Goal: Check status: Check status

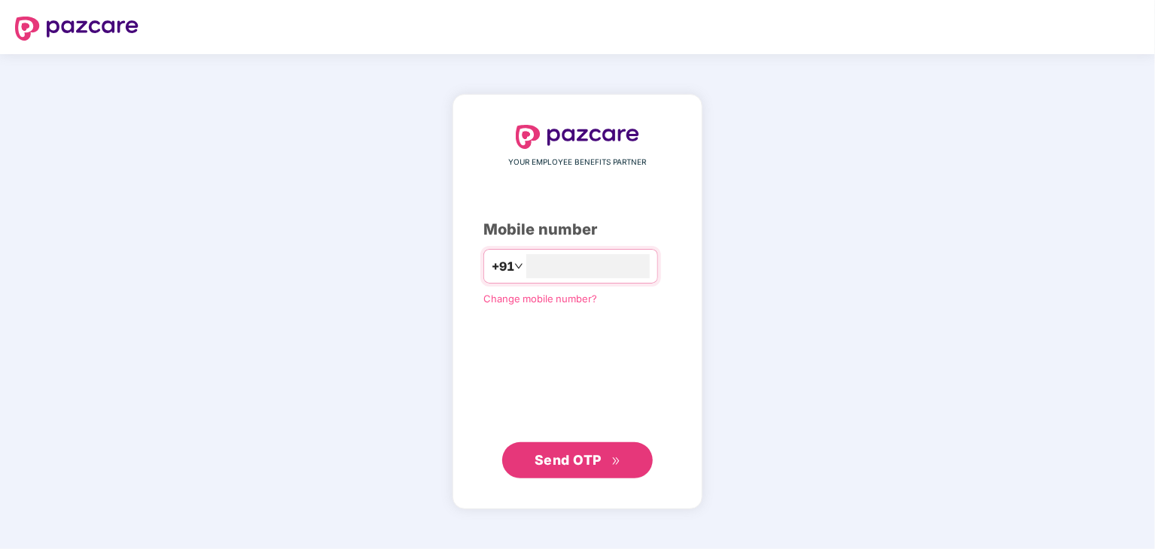
click at [623, 247] on div "YOUR EMPLOYEE BENEFITS PARTNER Mobile number +91 Change mobile number? Send OTP" at bounding box center [577, 302] width 188 height 354
click at [609, 257] on input "number" at bounding box center [587, 266] width 123 height 24
type input "**********"
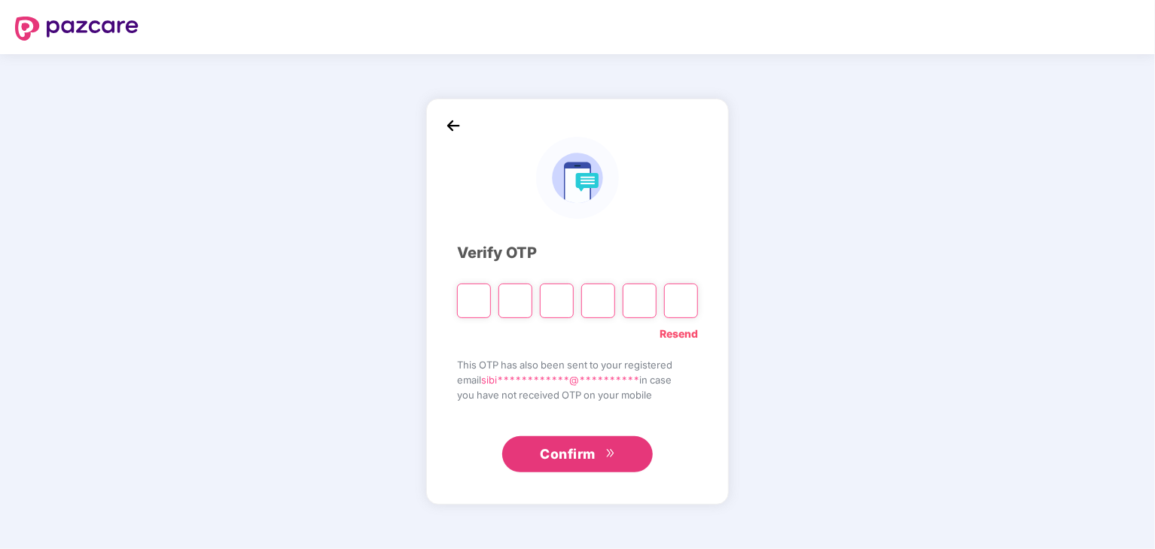
type input "*"
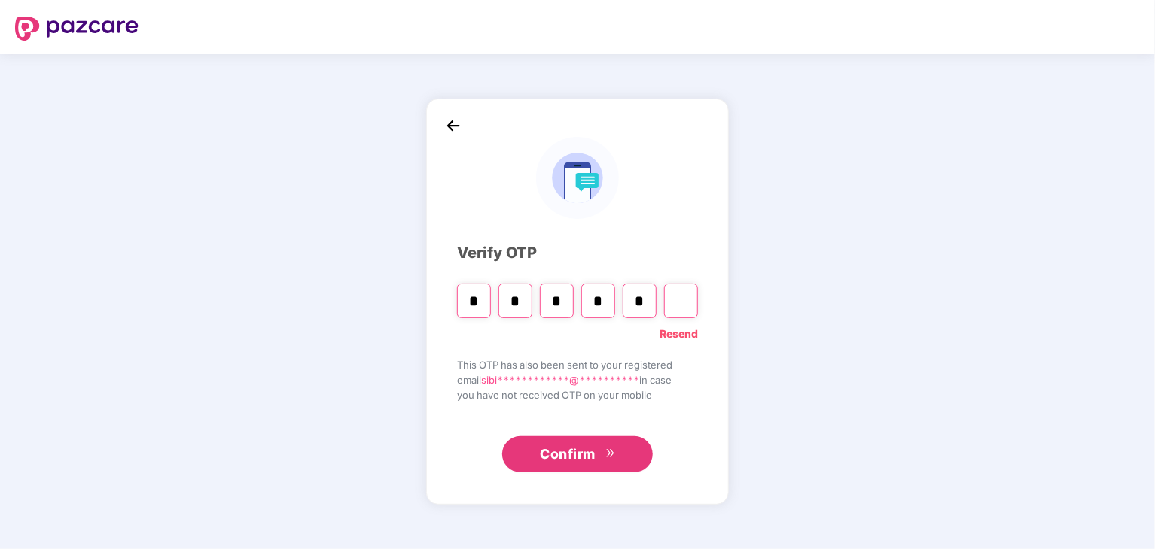
type input "*"
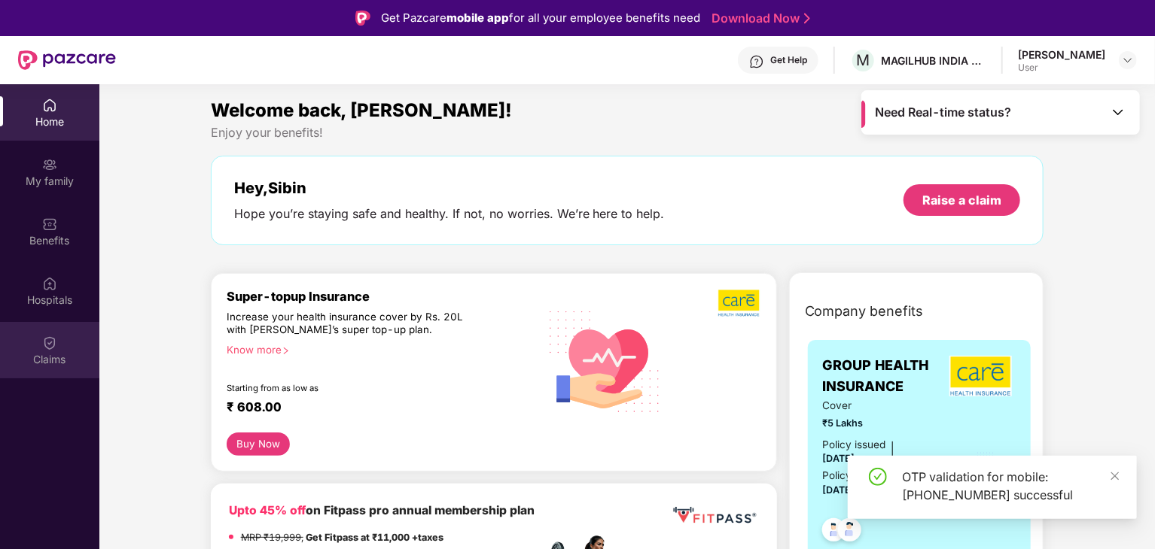
click at [63, 343] on div "Claims" at bounding box center [49, 350] width 99 height 56
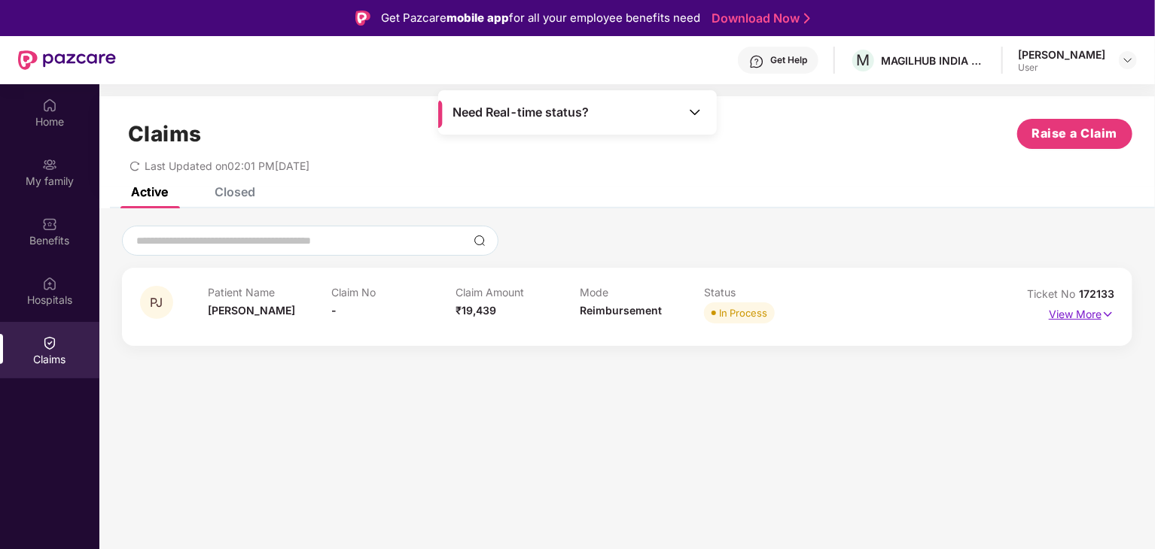
click at [1103, 315] on img at bounding box center [1107, 314] width 13 height 17
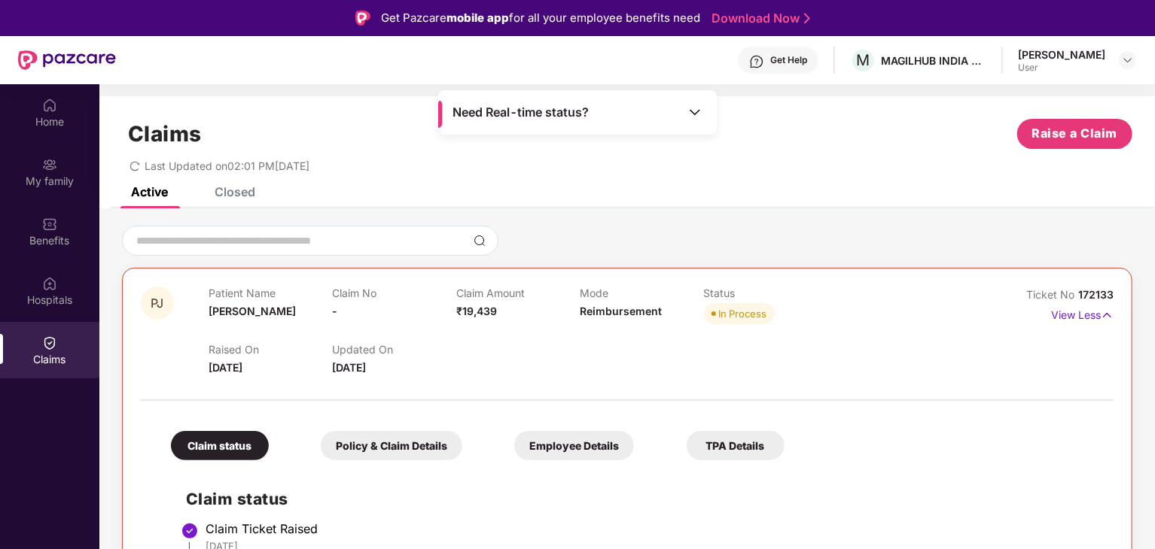
click at [249, 192] on div "Closed" at bounding box center [235, 191] width 41 height 15
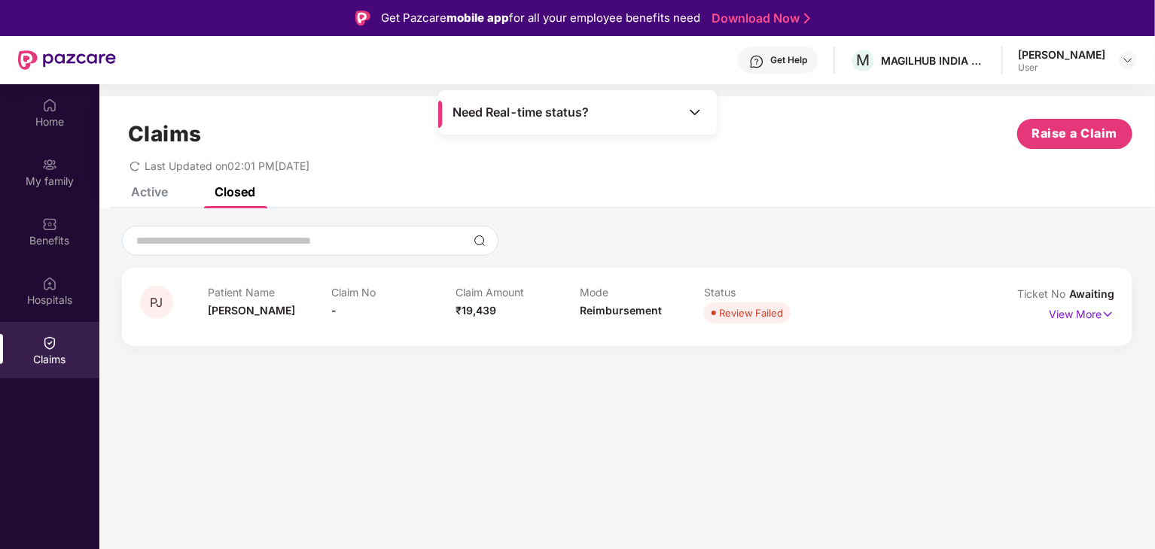
click at [141, 195] on div "Active" at bounding box center [149, 191] width 37 height 15
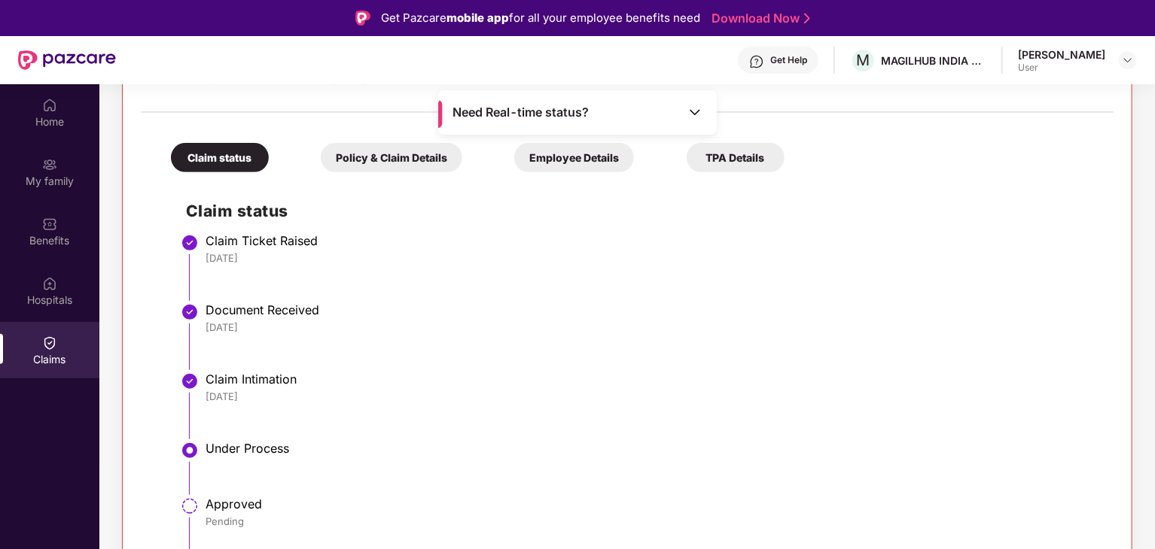
scroll to position [295, 0]
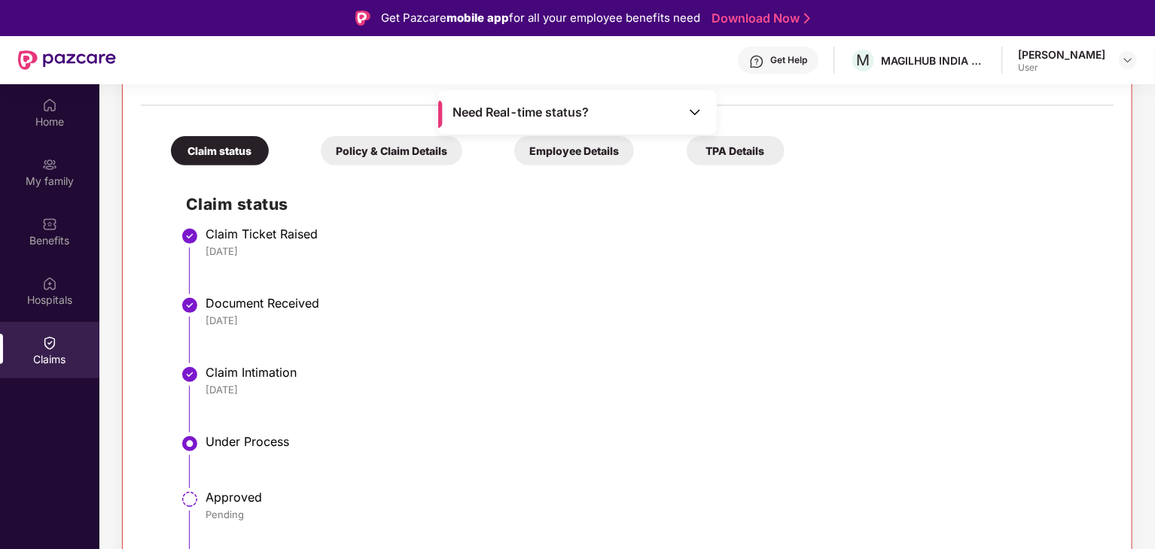
click at [576, 148] on div "Employee Details" at bounding box center [574, 150] width 120 height 29
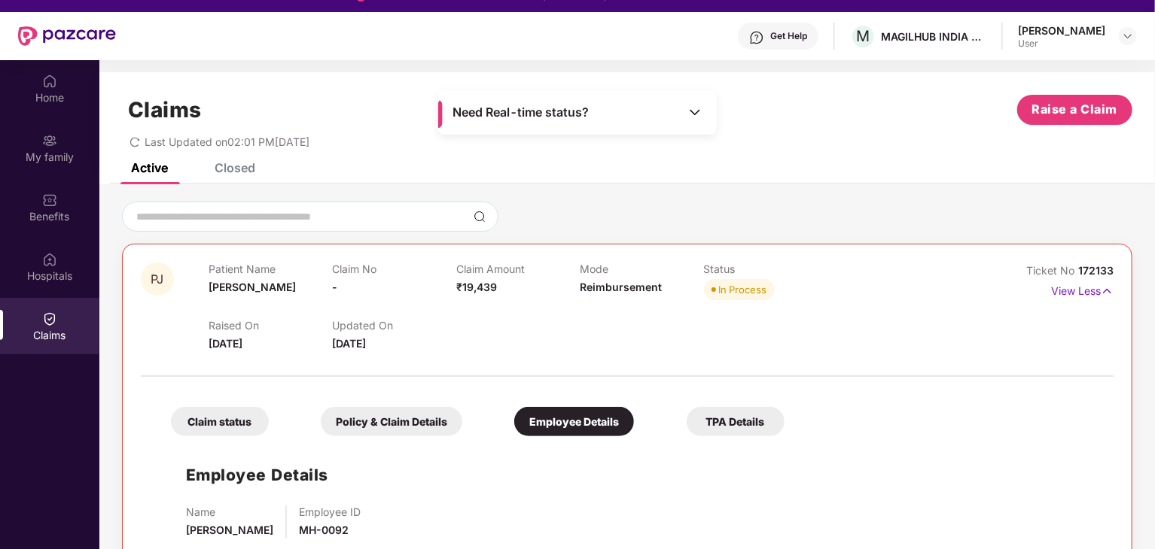
scroll to position [84, 0]
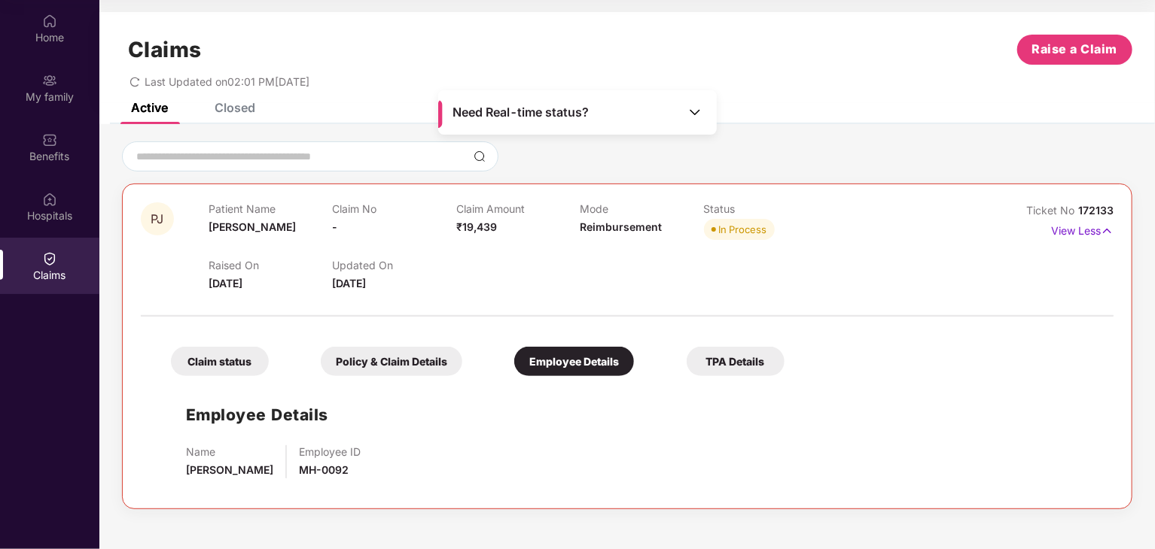
click at [729, 368] on div "TPA Details" at bounding box center [735, 361] width 98 height 29
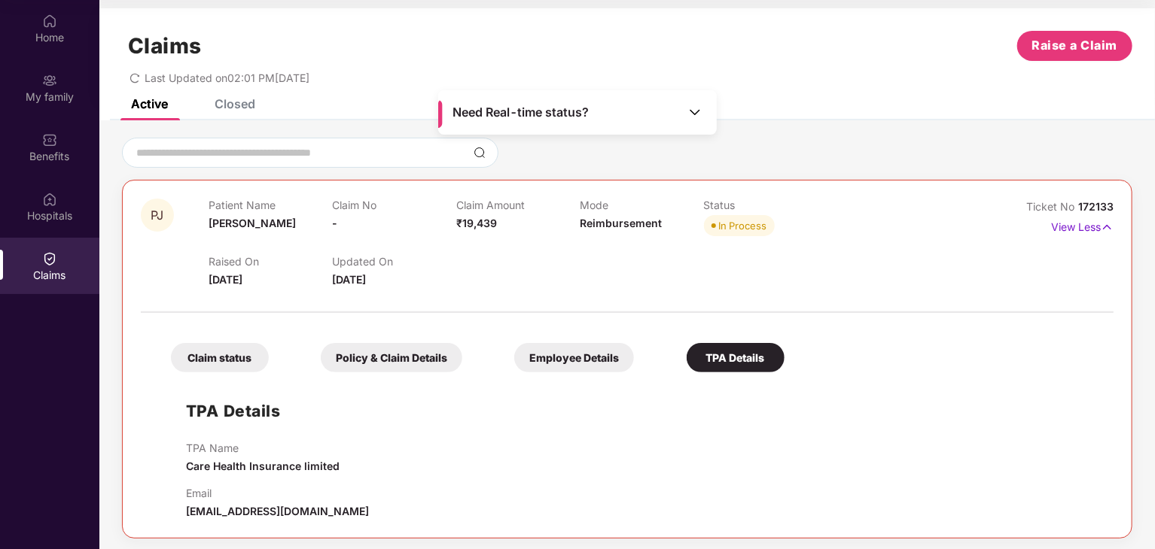
scroll to position [8, 0]
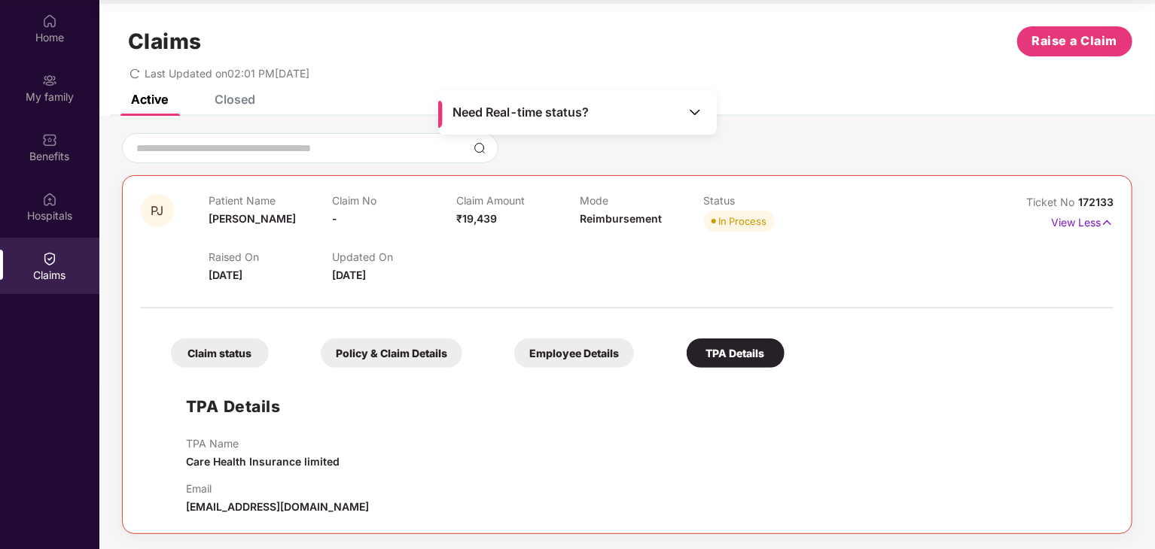
click at [221, 351] on div "Claim status" at bounding box center [220, 353] width 98 height 29
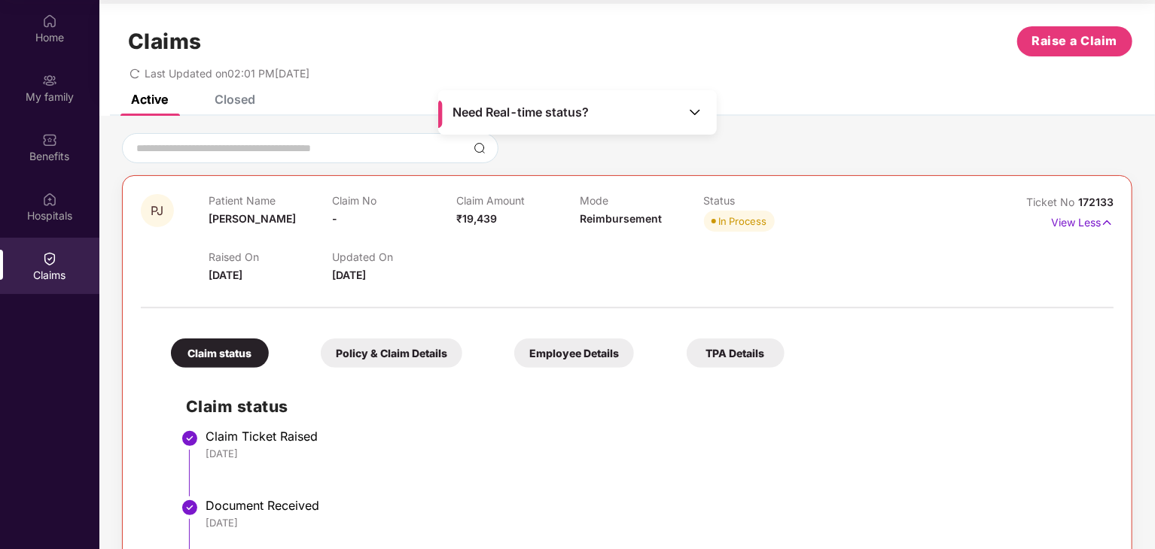
click at [398, 356] on div "Policy & Claim Details" at bounding box center [391, 353] width 141 height 29
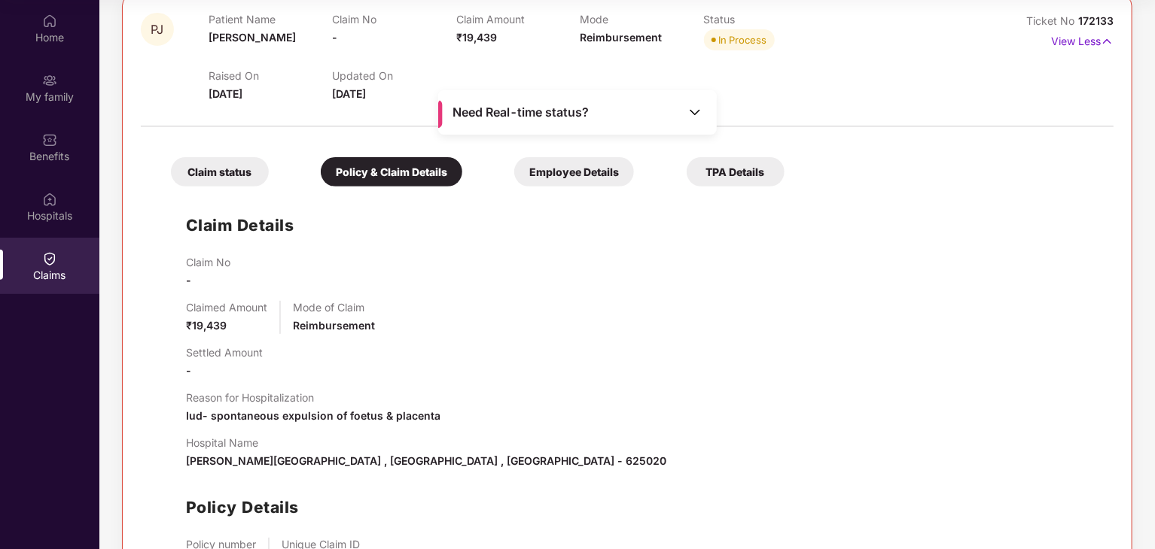
scroll to position [152, 0]
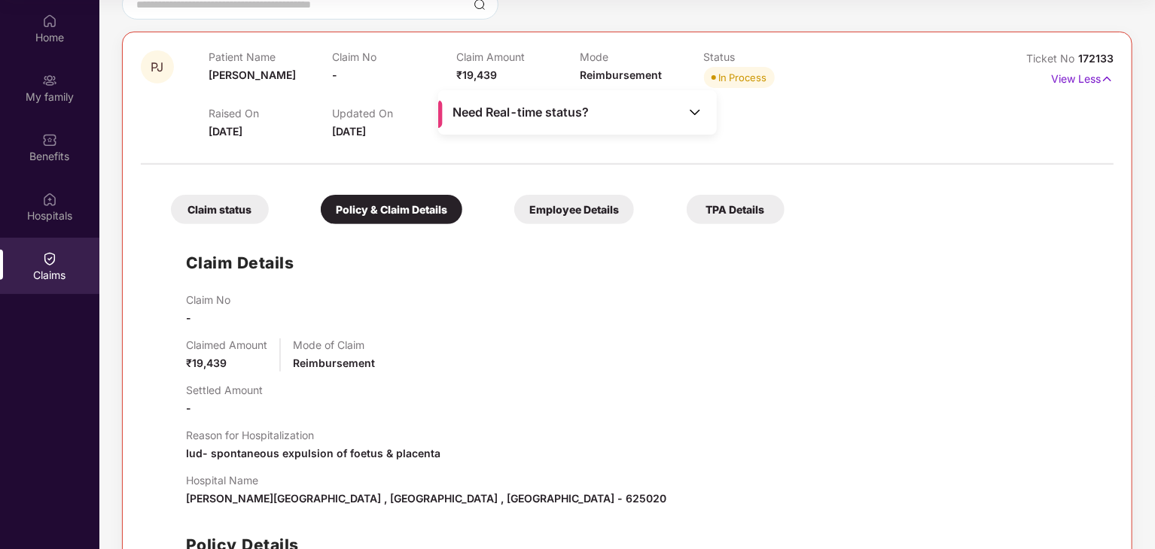
click at [558, 218] on div "Employee Details" at bounding box center [574, 209] width 120 height 29
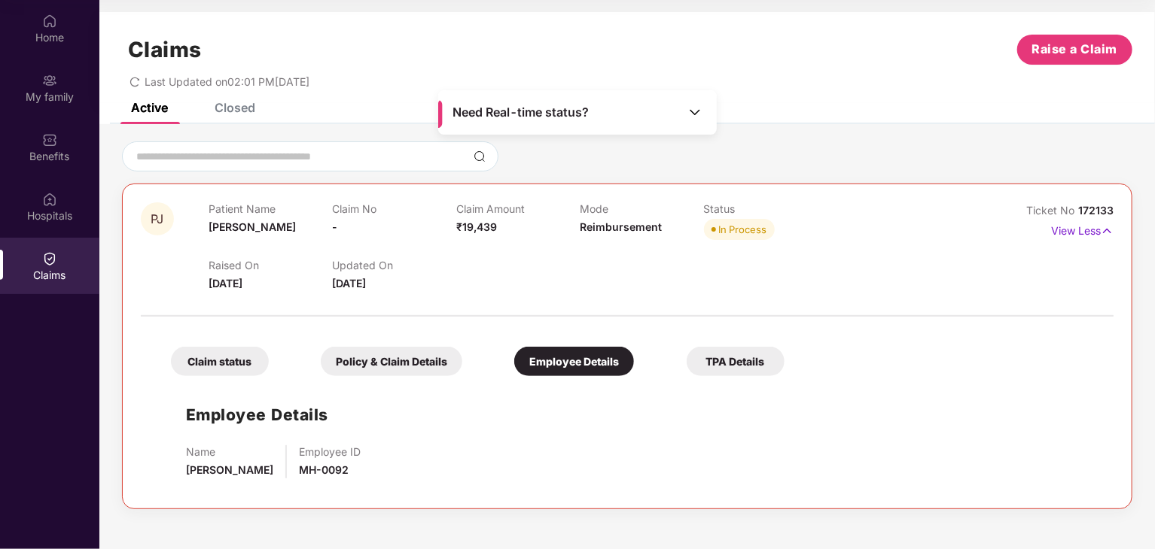
click at [722, 363] on div "TPA Details" at bounding box center [735, 361] width 98 height 29
